Goal: Communication & Community: Answer question/provide support

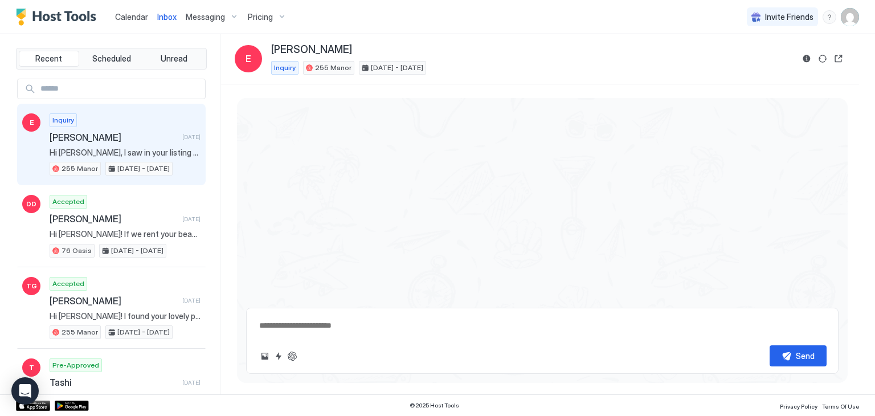
type textarea "*"
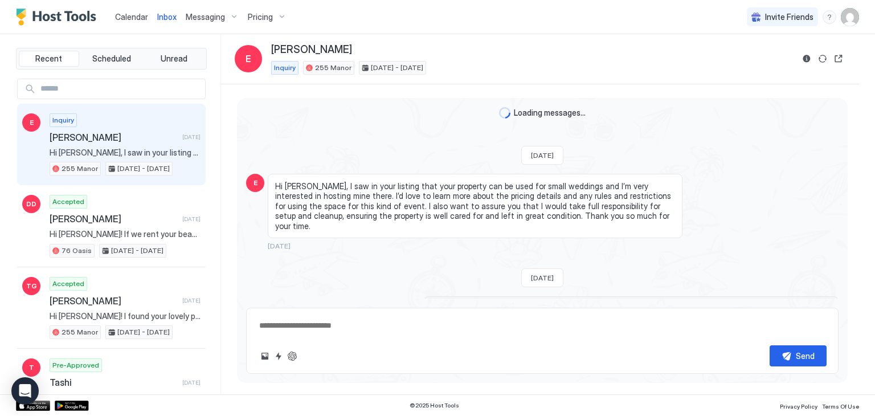
scroll to position [255, 0]
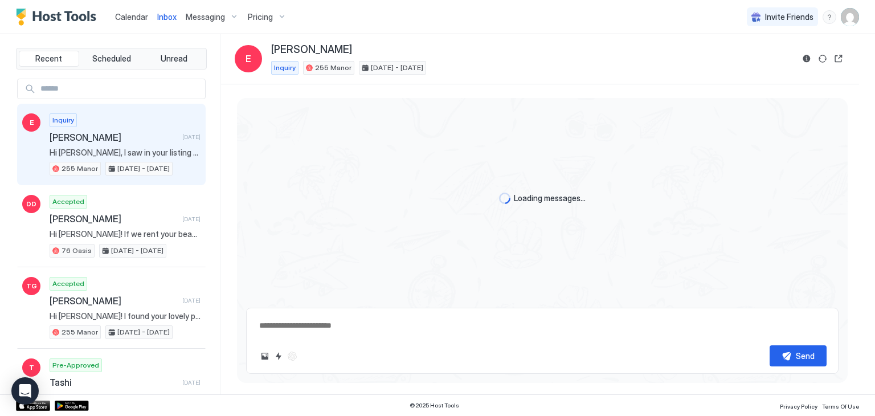
type textarea "*"
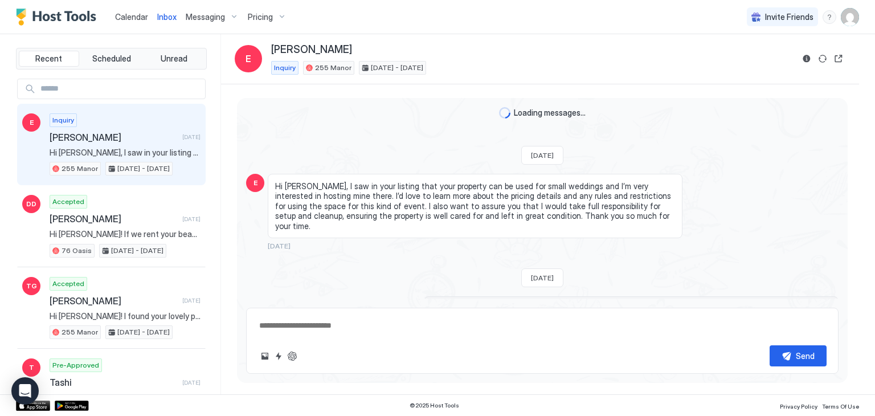
scroll to position [255, 0]
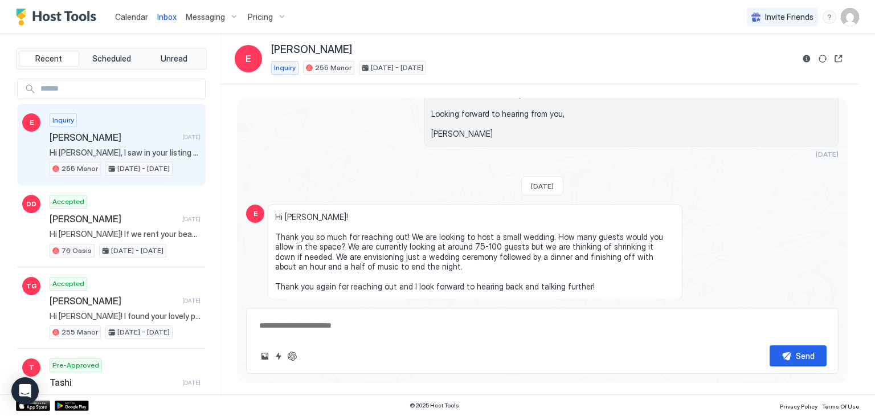
type textarea "*"
